Goal: Task Accomplishment & Management: Manage account settings

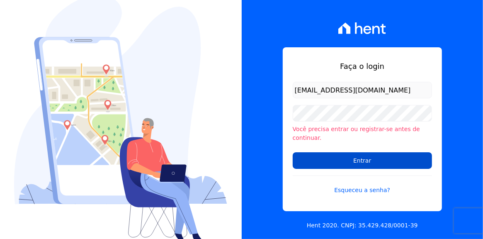
click at [361, 157] on input "Entrar" at bounding box center [361, 160] width 139 height 17
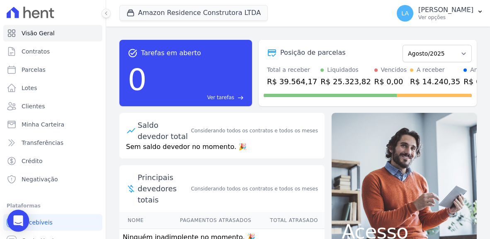
click at [15, 218] on icon "Open Intercom Messenger" at bounding box center [18, 220] width 10 height 11
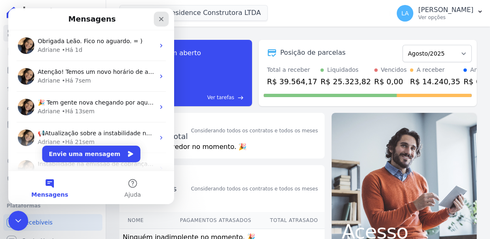
click at [160, 19] on icon "Fechar" at bounding box center [161, 19] width 5 height 5
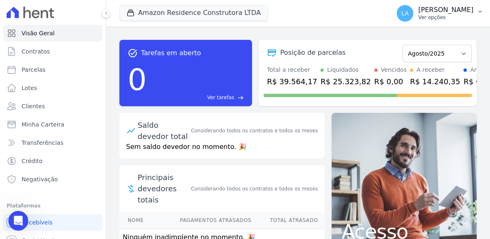
click at [479, 12] on icon "button" at bounding box center [479, 11] width 7 height 7
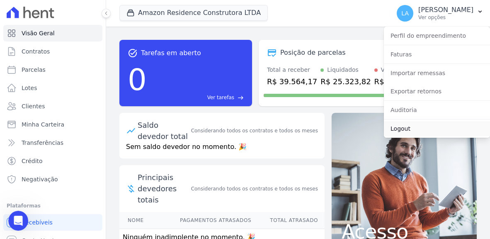
click at [403, 128] on link "Logout" at bounding box center [437, 128] width 106 height 15
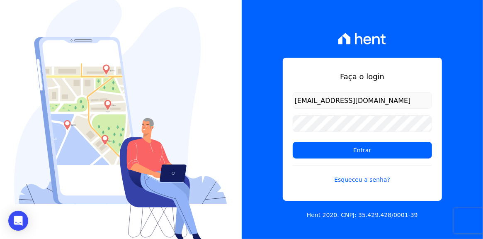
type input "[EMAIL_ADDRESS][DOMAIN_NAME]"
